Goal: Find specific page/section: Find specific page/section

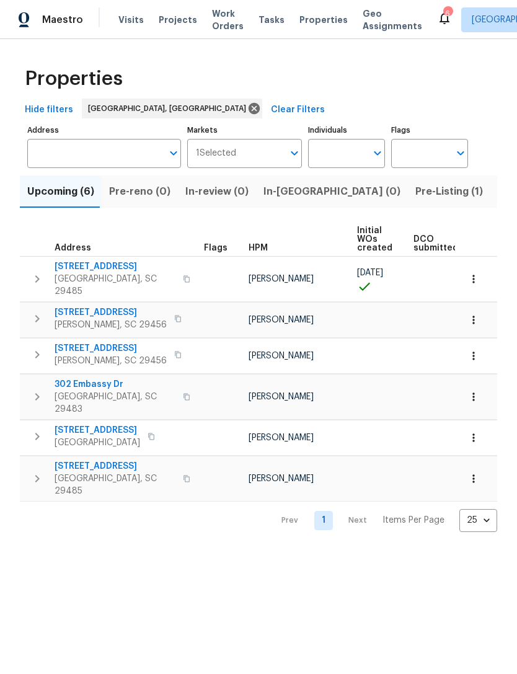
click at [82, 460] on span "[STREET_ADDRESS]" at bounding box center [115, 466] width 121 height 12
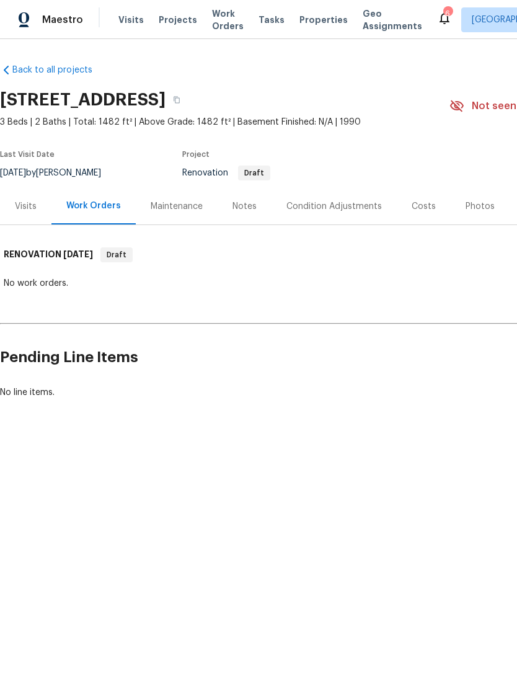
click at [324, 203] on div "Condition Adjustments" at bounding box center [335, 206] width 96 height 12
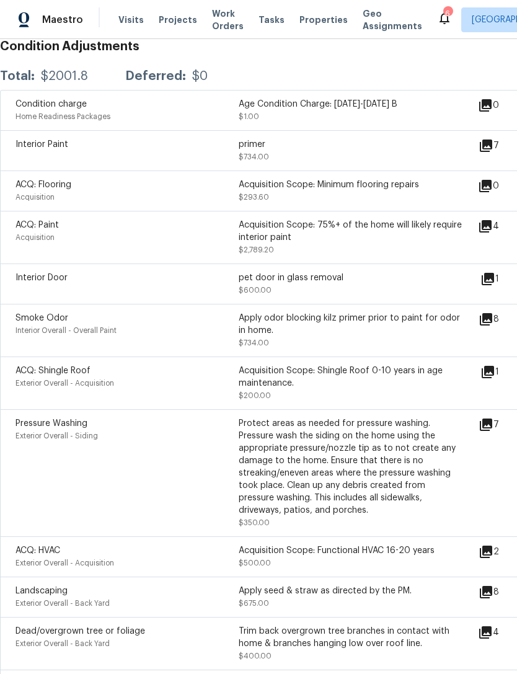
scroll to position [225, 0]
click at [493, 424] on icon at bounding box center [486, 425] width 12 height 12
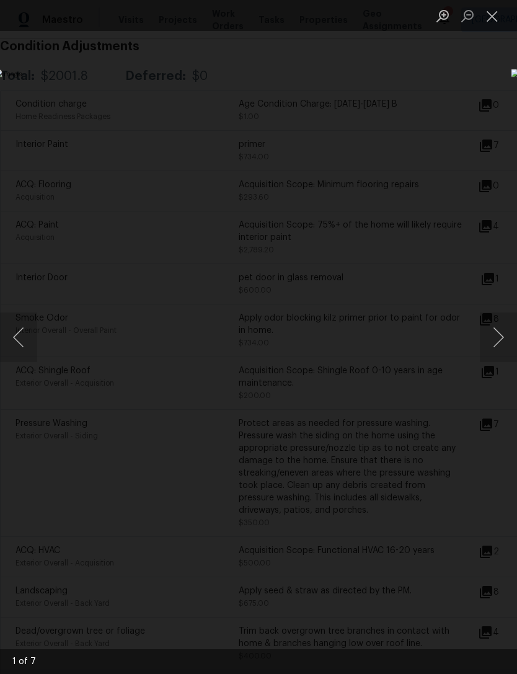
click at [491, 329] on button "Next image" at bounding box center [498, 338] width 37 height 50
click at [493, 338] on button "Next image" at bounding box center [498, 338] width 37 height 50
click at [491, 327] on button "Next image" at bounding box center [498, 338] width 37 height 50
click at [499, 331] on button "Next image" at bounding box center [498, 338] width 37 height 50
click at [496, 17] on button "Close lightbox" at bounding box center [492, 16] width 25 height 22
